Goal: Find specific page/section: Find specific page/section

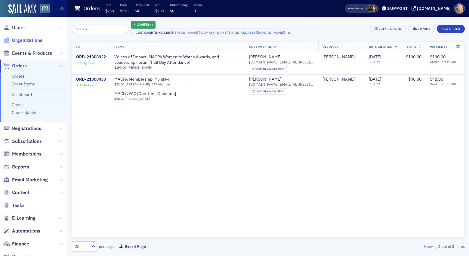
click at [28, 38] on span "Organizations" at bounding box center [27, 40] width 30 height 7
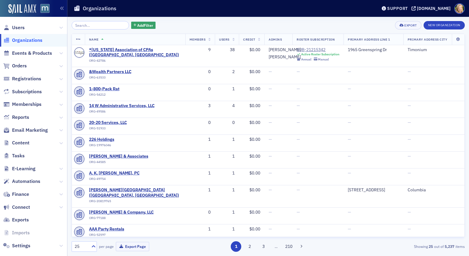
click at [136, 29] on div "Add Filter" at bounding box center [114, 25] width 84 height 8
click at [139, 24] on span "Add Filter" at bounding box center [145, 25] width 16 height 5
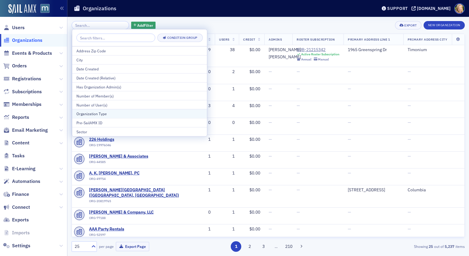
click at [114, 112] on div "Organization Type" at bounding box center [139, 113] width 126 height 5
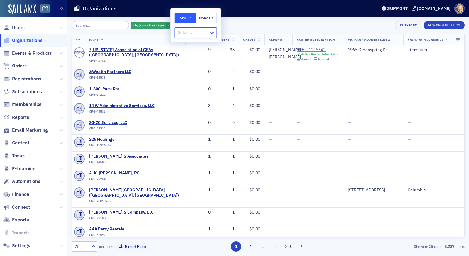
click at [235, 25] on div "Organization Type ? Add Filter Export New Organization" at bounding box center [268, 25] width 393 height 8
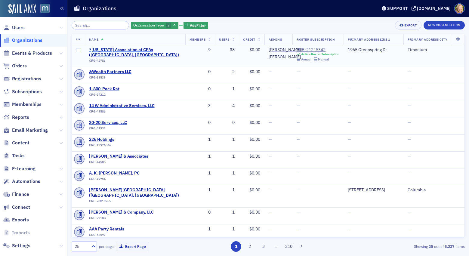
click at [142, 50] on span "*Maryland Association of CPAs (Timonium, MD)" at bounding box center [135, 52] width 92 height 11
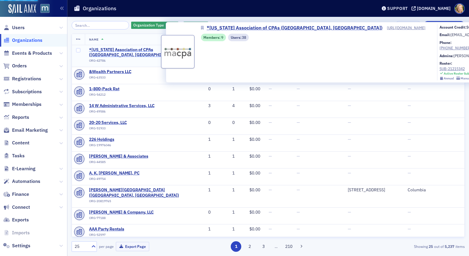
select select "US"
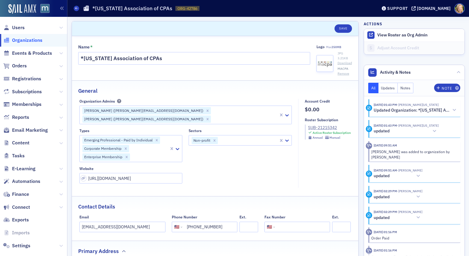
scroll to position [2, 0]
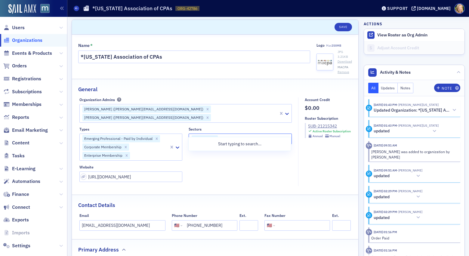
click at [241, 135] on div at bounding box center [248, 139] width 60 height 8
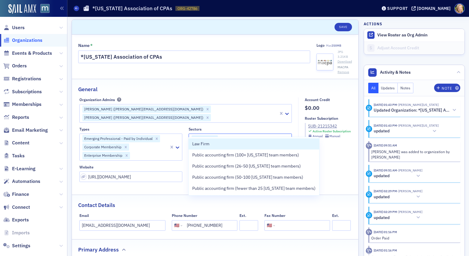
type input "firm"
click at [267, 88] on div "General" at bounding box center [215, 86] width 274 height 14
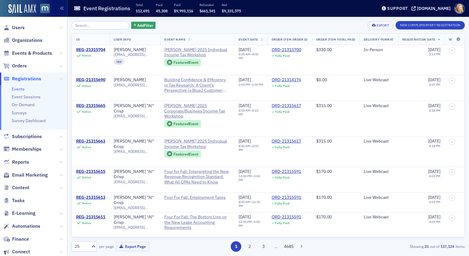
click at [28, 77] on span "Registrations" at bounding box center [26, 78] width 29 height 7
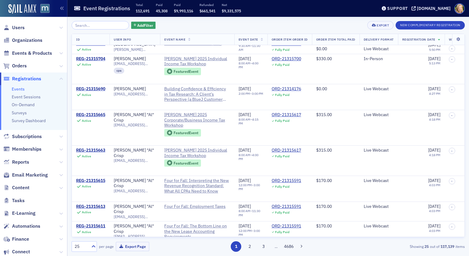
scroll to position [534, 0]
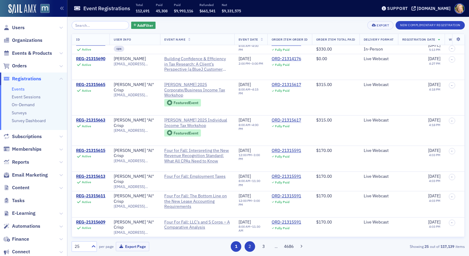
click at [249, 248] on button "2" at bounding box center [249, 246] width 11 height 11
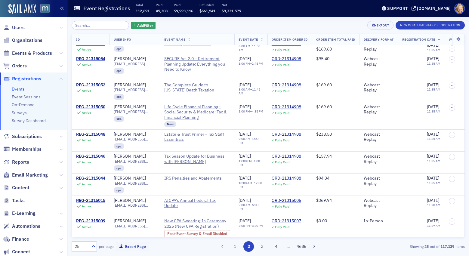
scroll to position [457, 0]
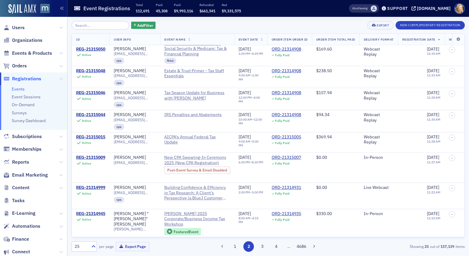
click at [298, 24] on div "Add Filter Export New Complimentary Registration" at bounding box center [268, 25] width 393 height 8
